Goal: Find specific page/section: Find specific page/section

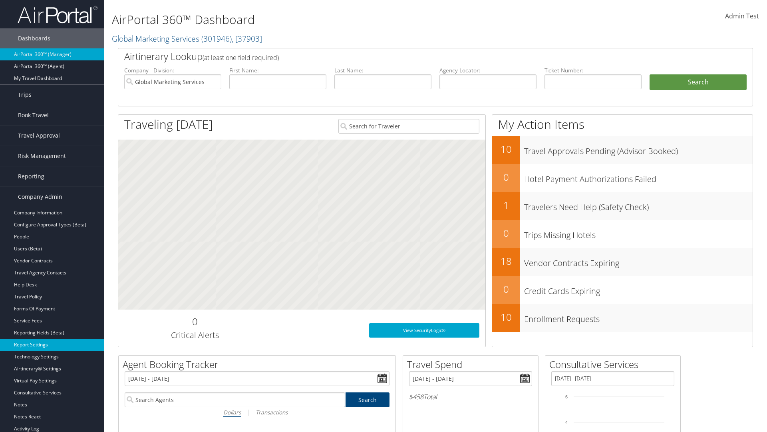
click at [52, 345] on link "Report Settings" at bounding box center [52, 345] width 104 height 12
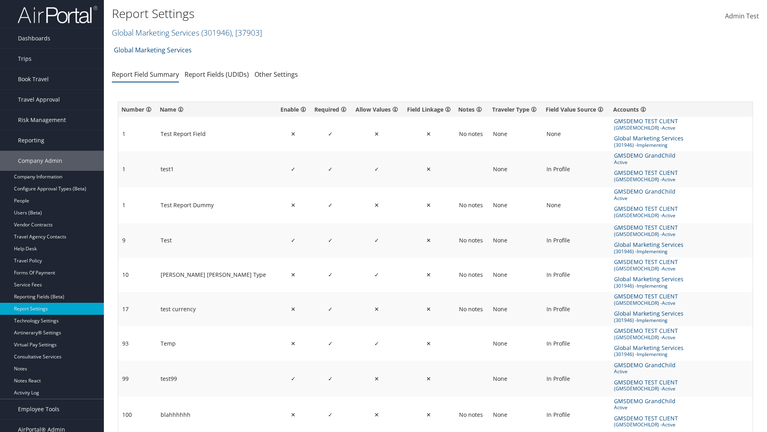
click at [155, 32] on link "Global Marketing Services ( 301946 ) , [ 37903 ]" at bounding box center [187, 32] width 150 height 11
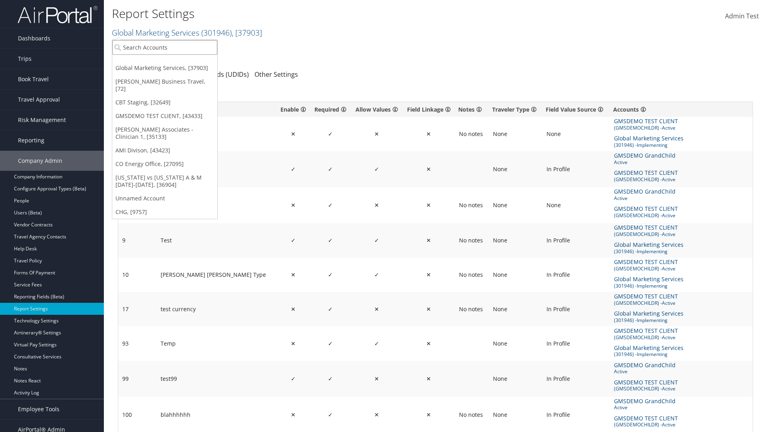
click at [165, 47] on input "search" at bounding box center [164, 47] width 105 height 15
type input "CBTSTG"
click at [165, 62] on div "CBT Staging (CBTSTG), [32649]" at bounding box center [165, 61] width 114 height 7
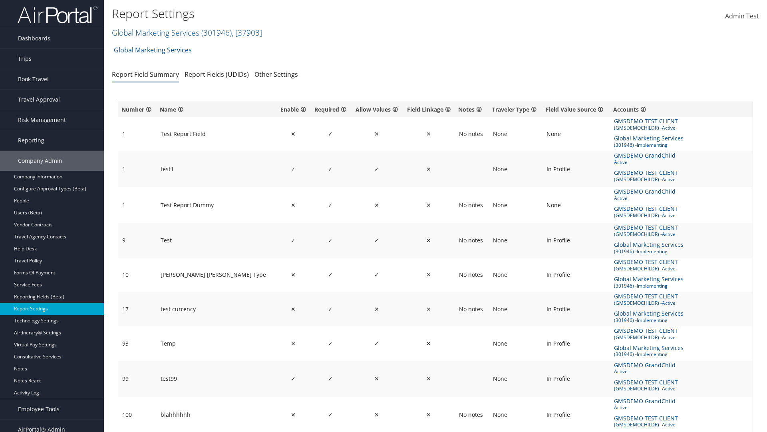
click at [632, 121] on span "GMSDEMO TEST CLIENT" at bounding box center [647, 121] width 66 height 9
